Goal: Information Seeking & Learning: Learn about a topic

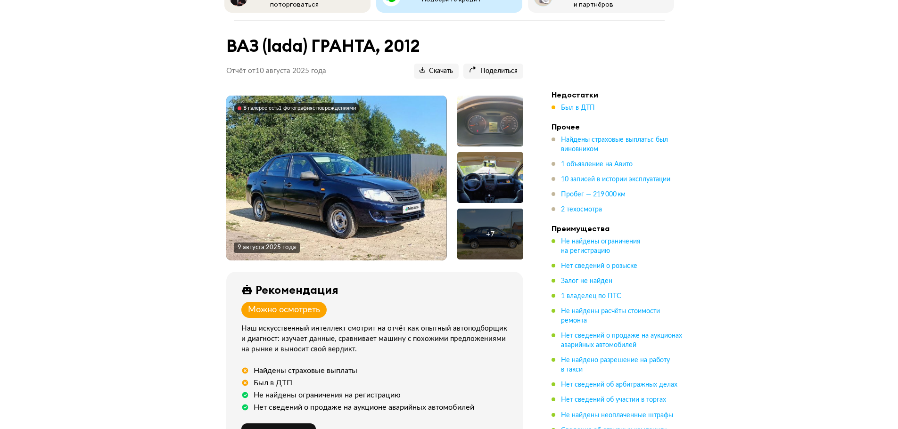
scroll to position [94, 0]
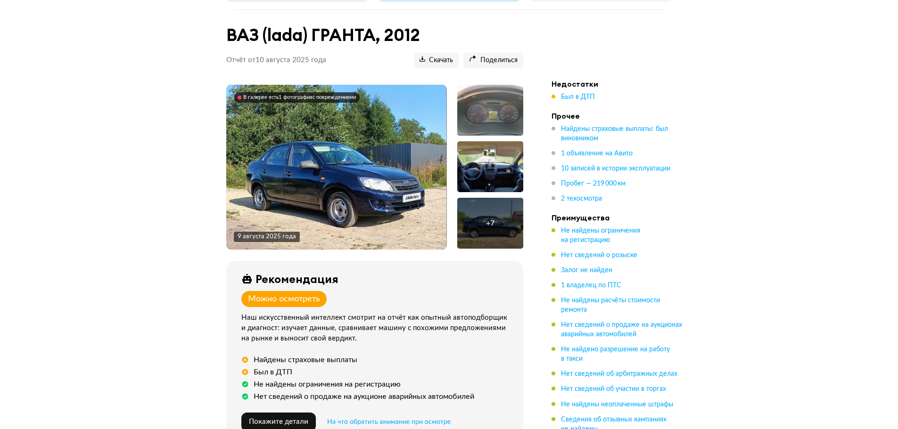
click at [395, 197] on img at bounding box center [336, 167] width 220 height 165
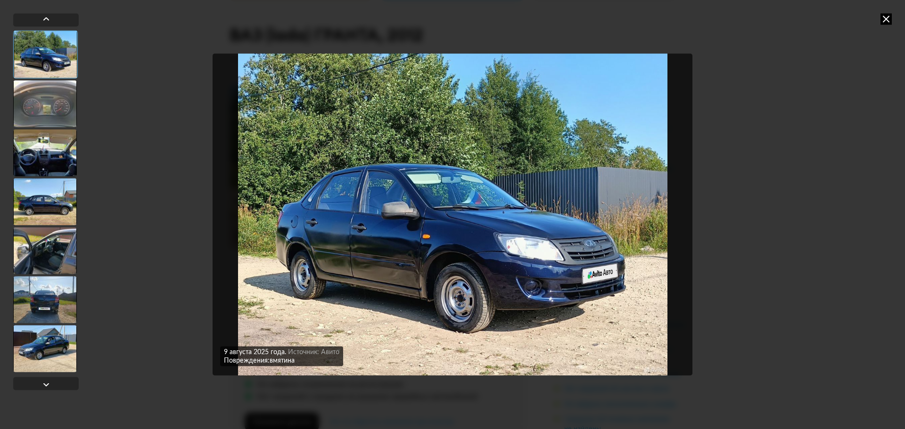
click at [45, 95] on div at bounding box center [45, 103] width 64 height 47
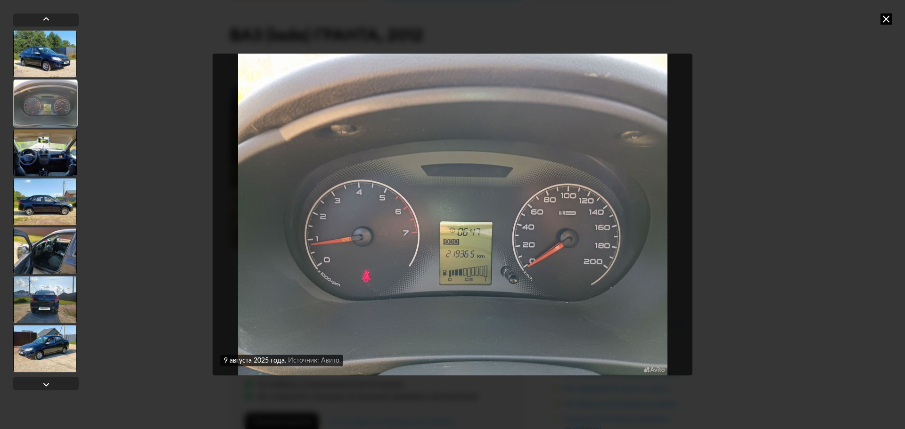
click at [41, 136] on div at bounding box center [45, 152] width 64 height 47
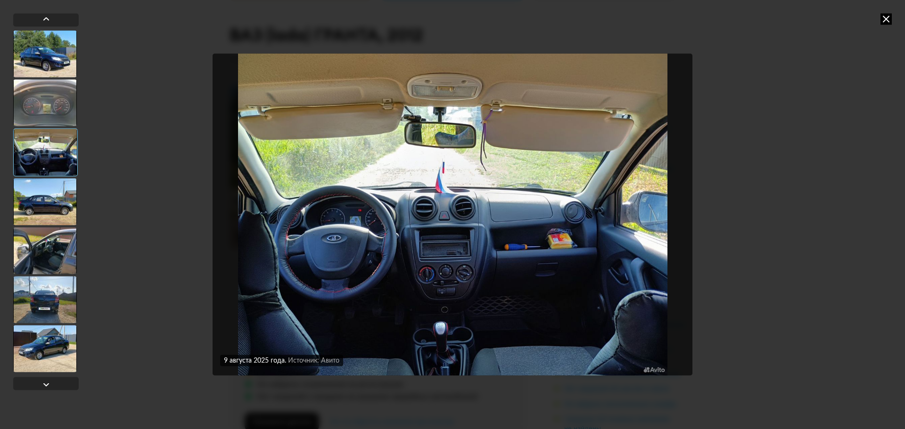
click at [63, 206] on div at bounding box center [45, 201] width 64 height 47
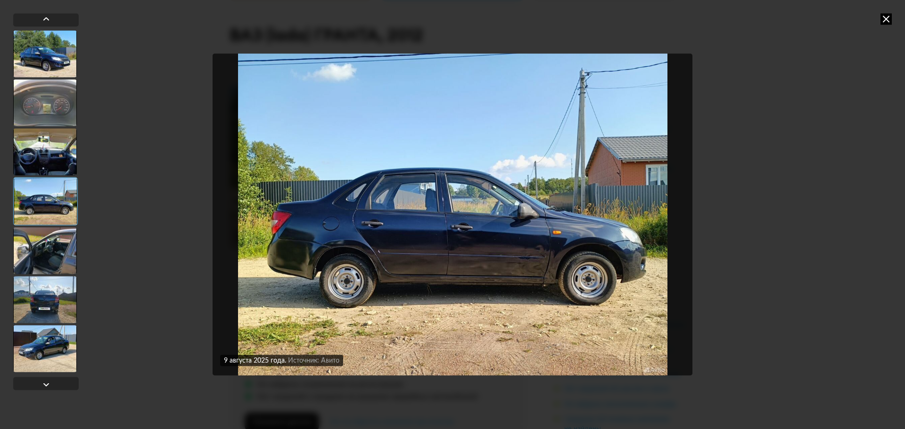
click at [61, 237] on div at bounding box center [45, 250] width 64 height 47
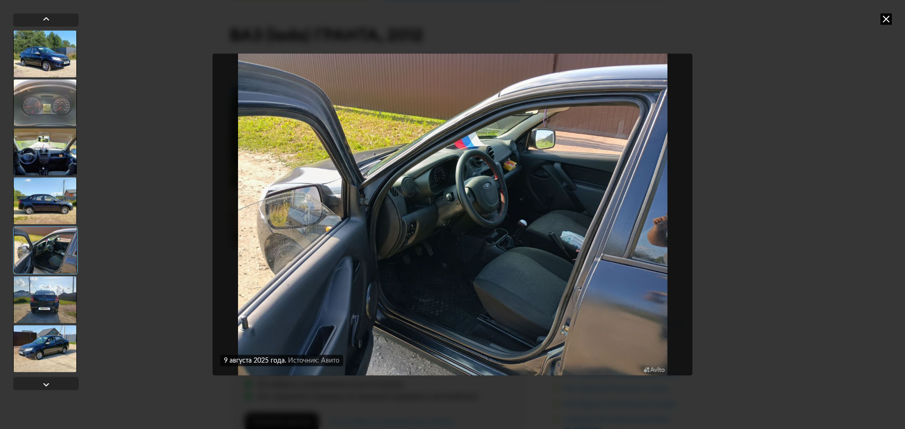
click at [59, 290] on div at bounding box center [45, 299] width 64 height 47
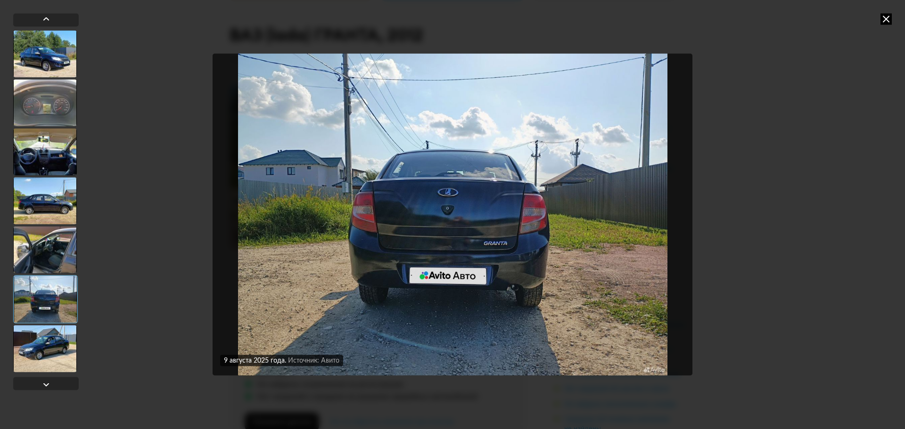
click at [57, 330] on div at bounding box center [45, 348] width 64 height 47
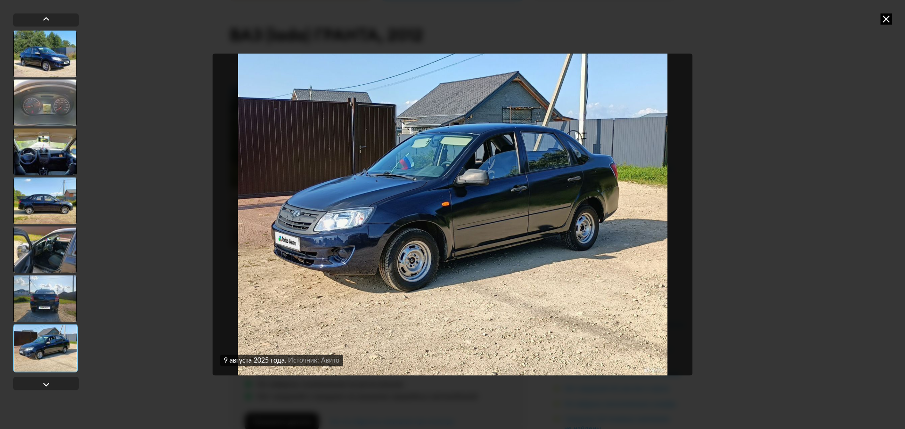
click at [760, 315] on div "[DATE] Источник: Авито Повреждения: вмятина [DATE] Источник: Авито [DATE] Источ…" at bounding box center [452, 214] width 905 height 429
click at [886, 21] on icon at bounding box center [885, 18] width 11 height 11
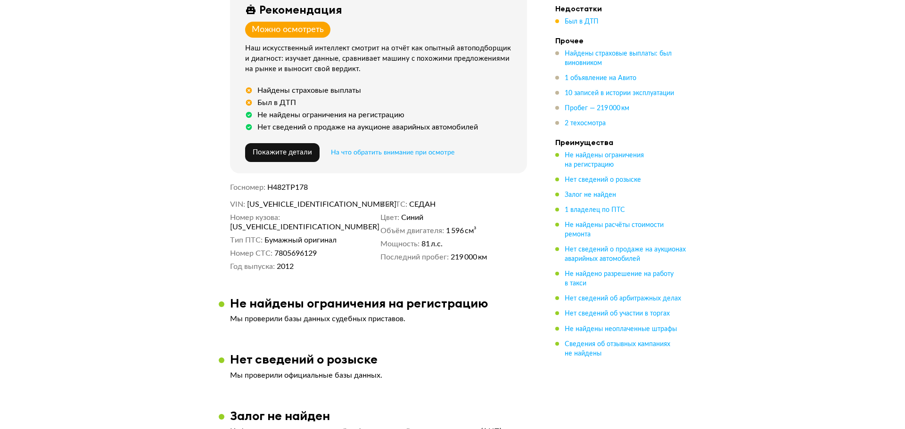
scroll to position [377, 0]
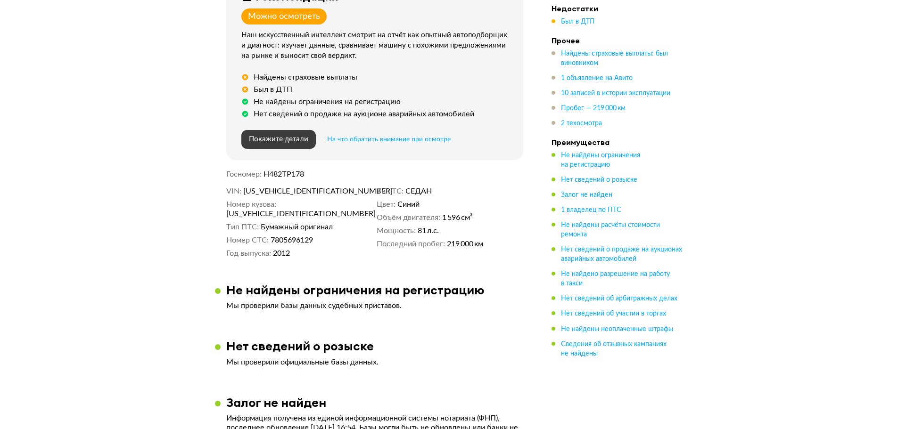
click at [279, 138] on span "Покажите детали" at bounding box center [278, 139] width 59 height 7
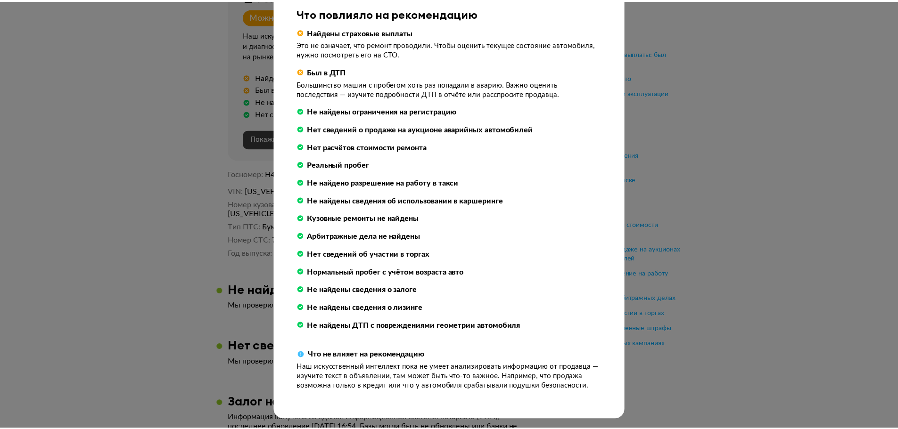
scroll to position [0, 0]
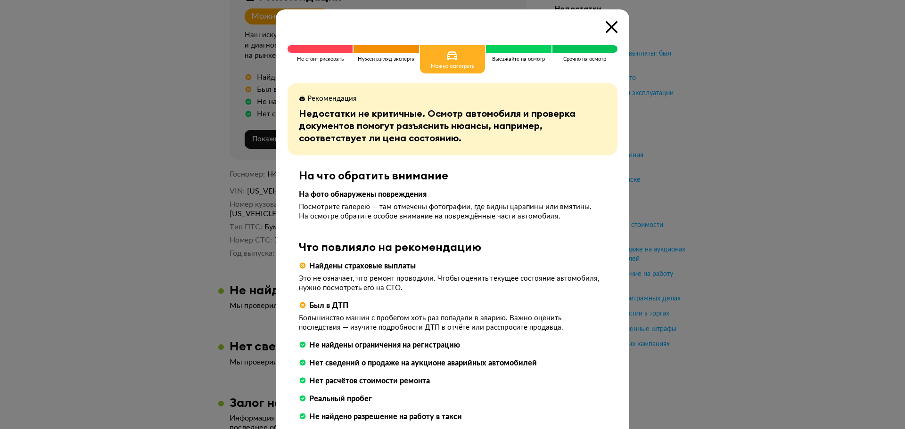
click at [729, 232] on div at bounding box center [452, 214] width 905 height 429
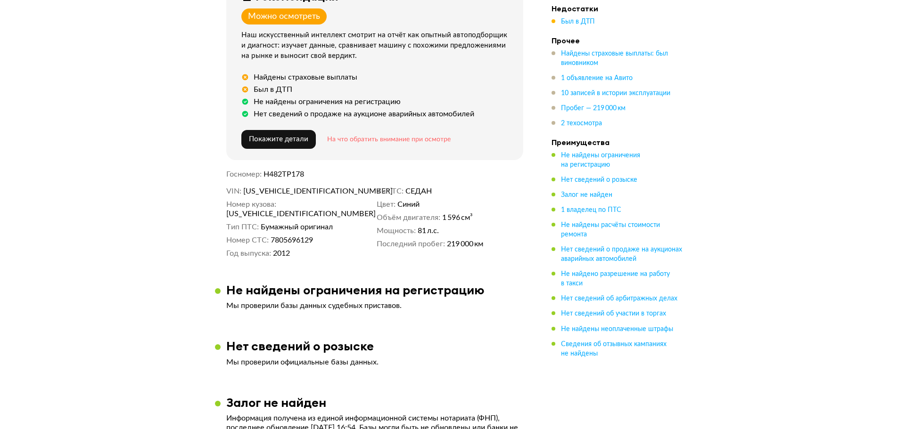
click at [345, 136] on span "На что обратить внимание при осмотре" at bounding box center [388, 139] width 123 height 7
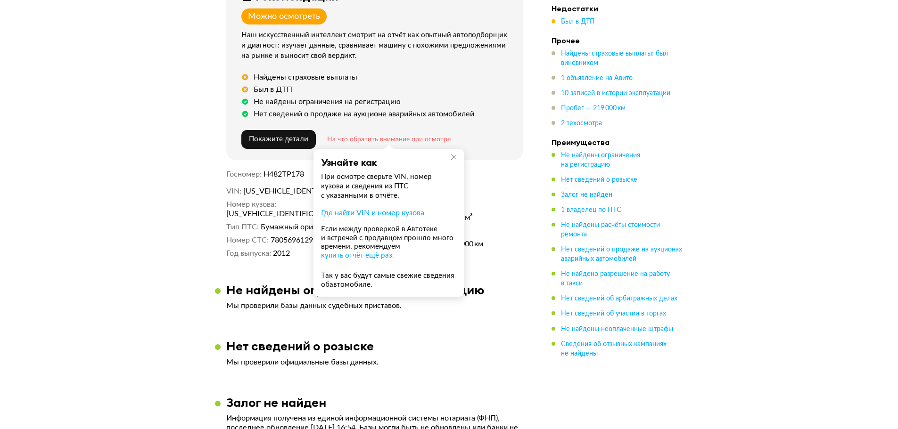
click at [345, 136] on span "На что обратить внимание при осмотре" at bounding box center [388, 139] width 123 height 7
click at [280, 247] on div "VIN [US_VEHICLE_IDENTIFICATION_NUMBER] Номер кузова [US_VEHICLE_IDENTIFICATION_…" at bounding box center [374, 223] width 297 height 72
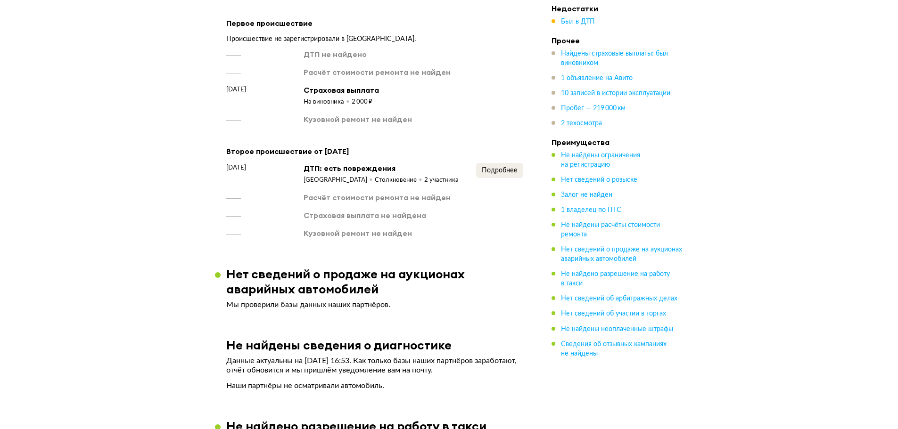
scroll to position [1037, 0]
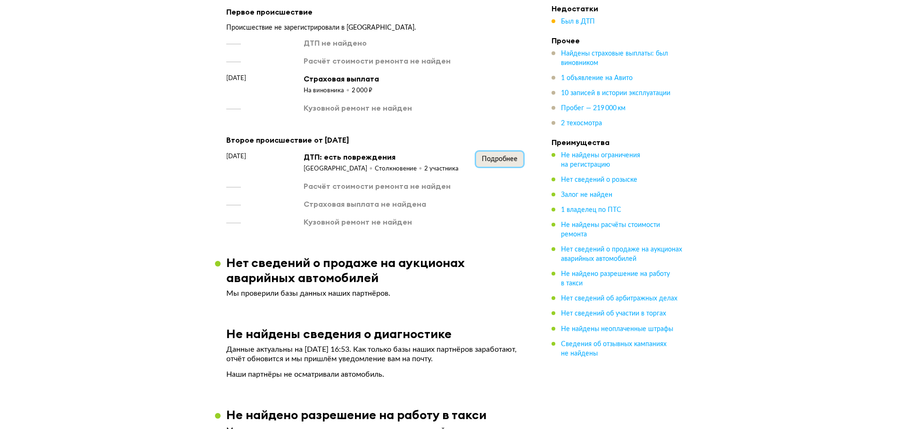
click at [508, 162] on button "Подробнее" at bounding box center [499, 159] width 47 height 15
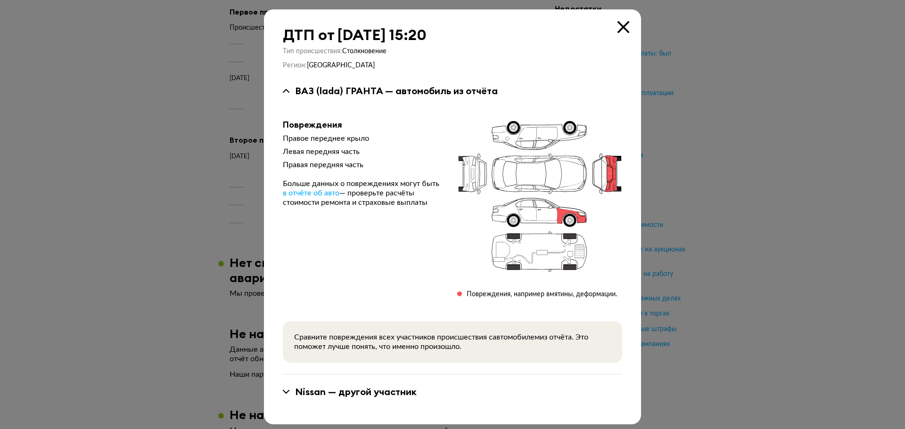
click at [697, 252] on div at bounding box center [452, 214] width 905 height 429
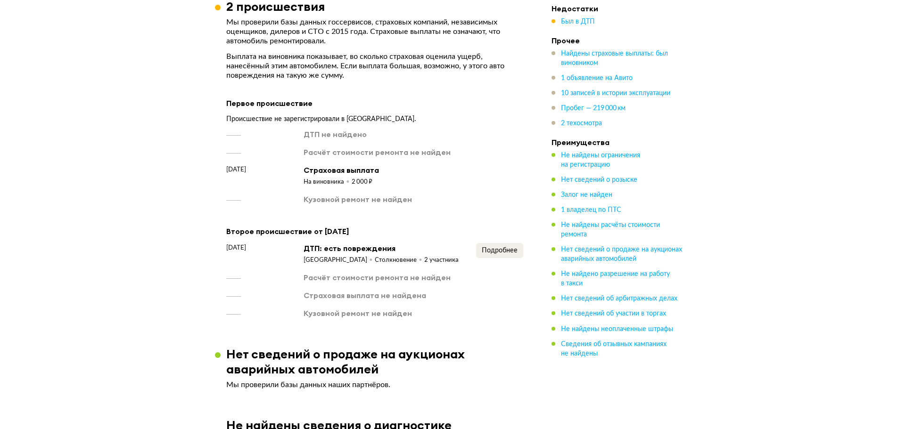
scroll to position [943, 0]
